Goal: Navigation & Orientation: Find specific page/section

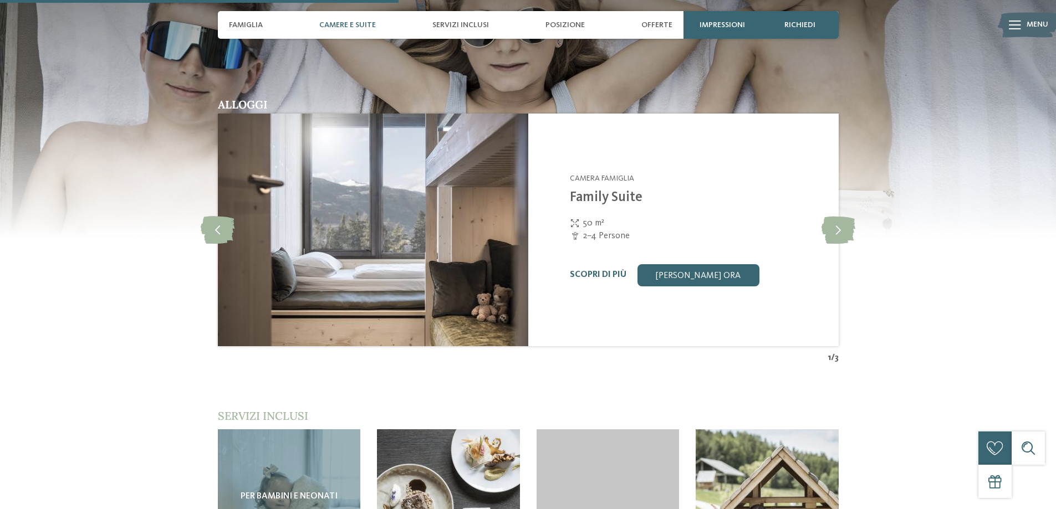
scroll to position [1275, 0]
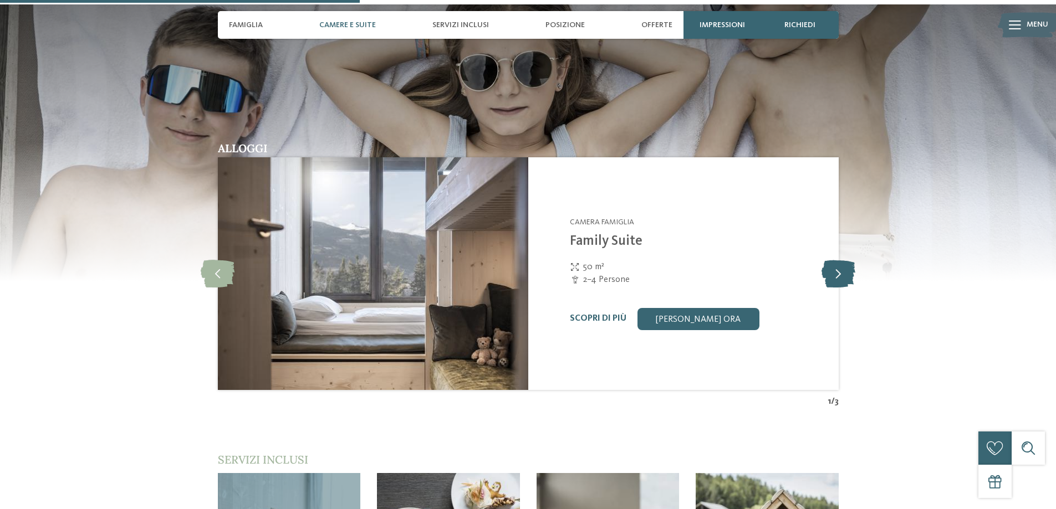
click at [840, 278] on icon at bounding box center [839, 274] width 34 height 28
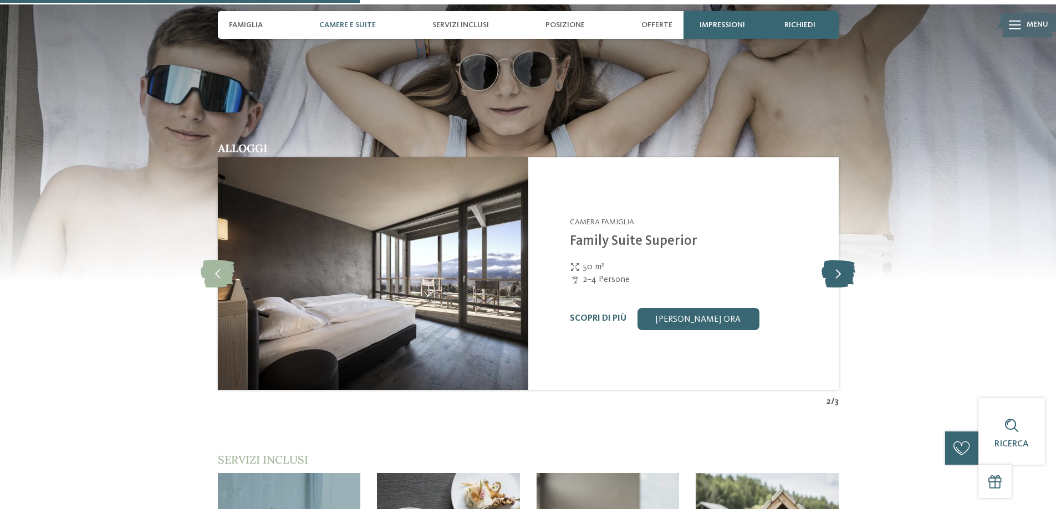
click at [840, 278] on icon at bounding box center [839, 274] width 34 height 28
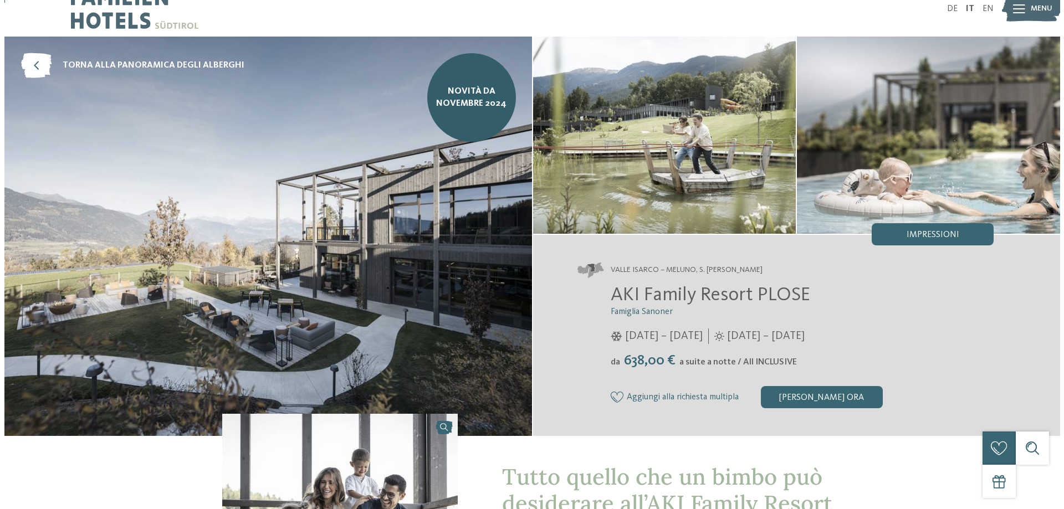
scroll to position [0, 0]
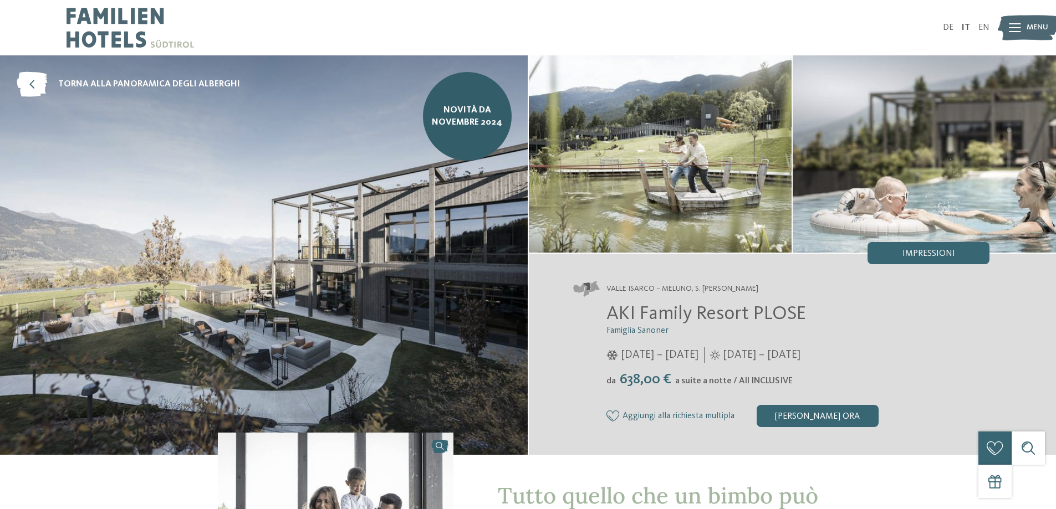
click at [1043, 30] on span "Menu" at bounding box center [1038, 27] width 22 height 11
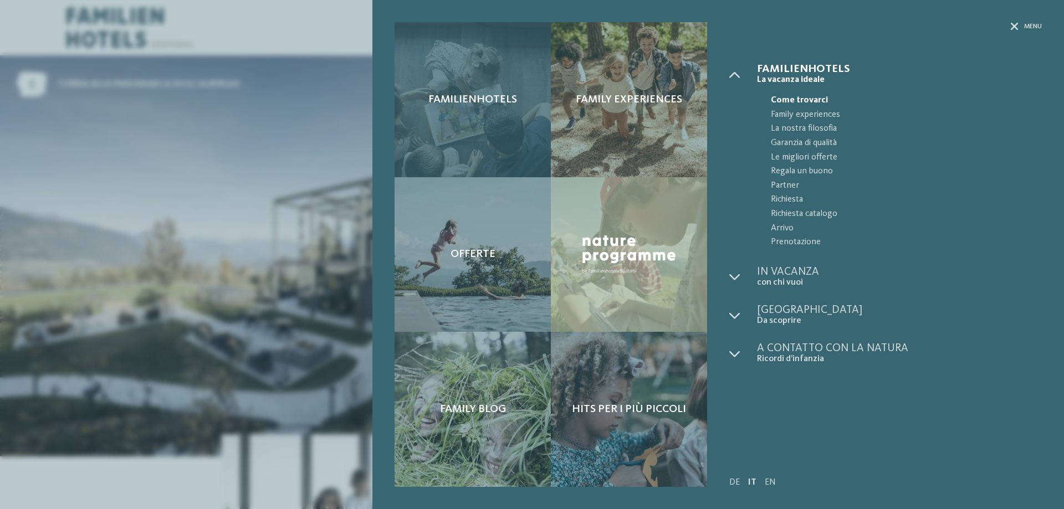
click at [485, 114] on div "Familienhotels" at bounding box center [473, 99] width 156 height 155
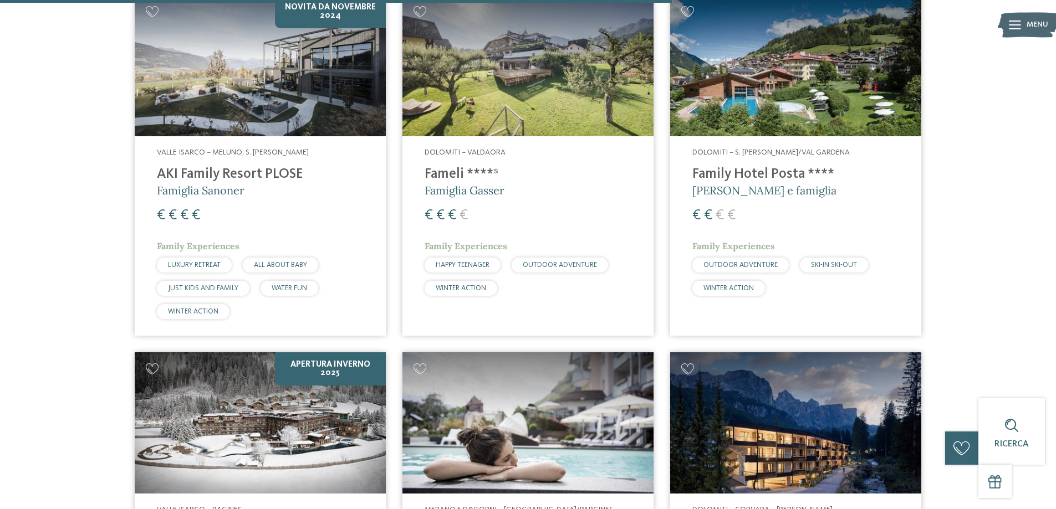
scroll to position [2384, 0]
